Goal: Information Seeking & Learning: Learn about a topic

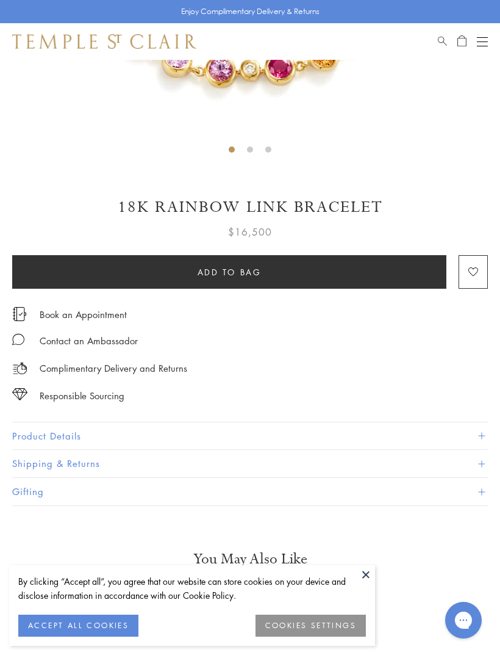
scroll to position [399, 0]
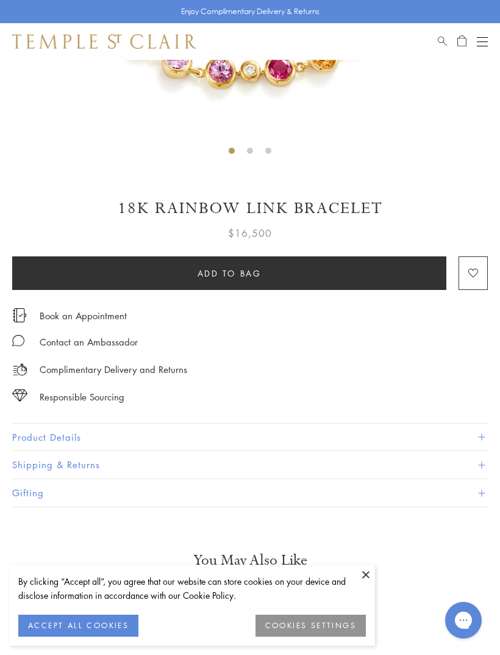
click at [395, 430] on button "Product Details" at bounding box center [250, 436] width 476 height 27
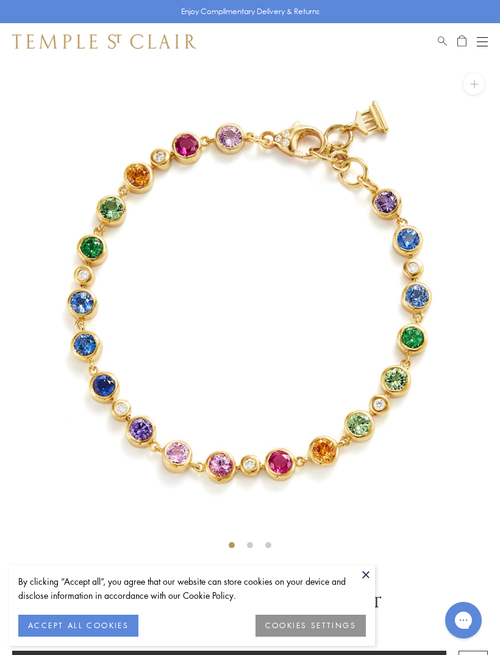
scroll to position [0, 0]
